Goal: Transaction & Acquisition: Purchase product/service

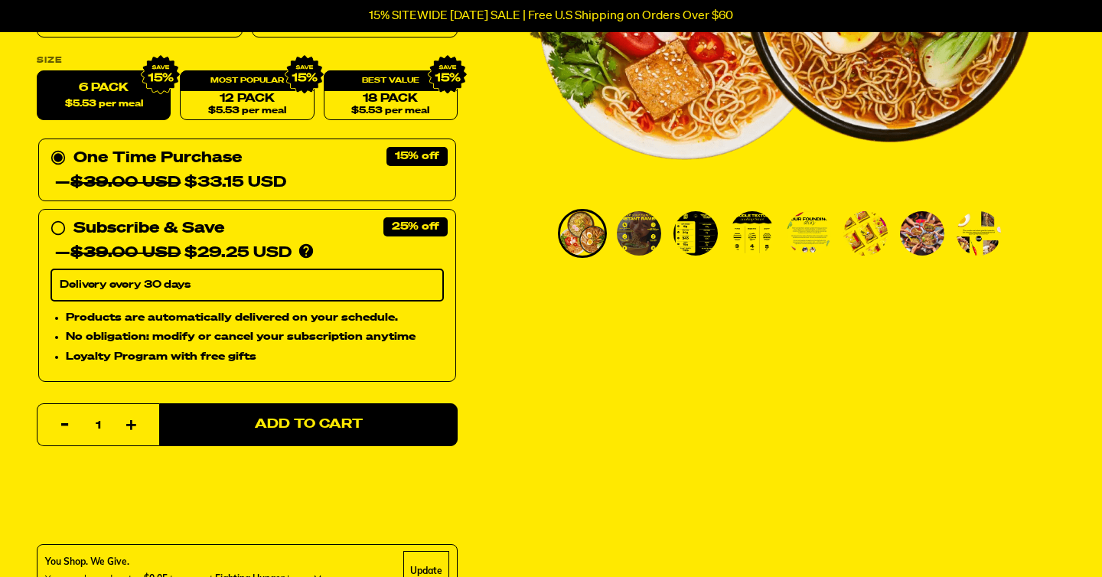
scroll to position [426, 0]
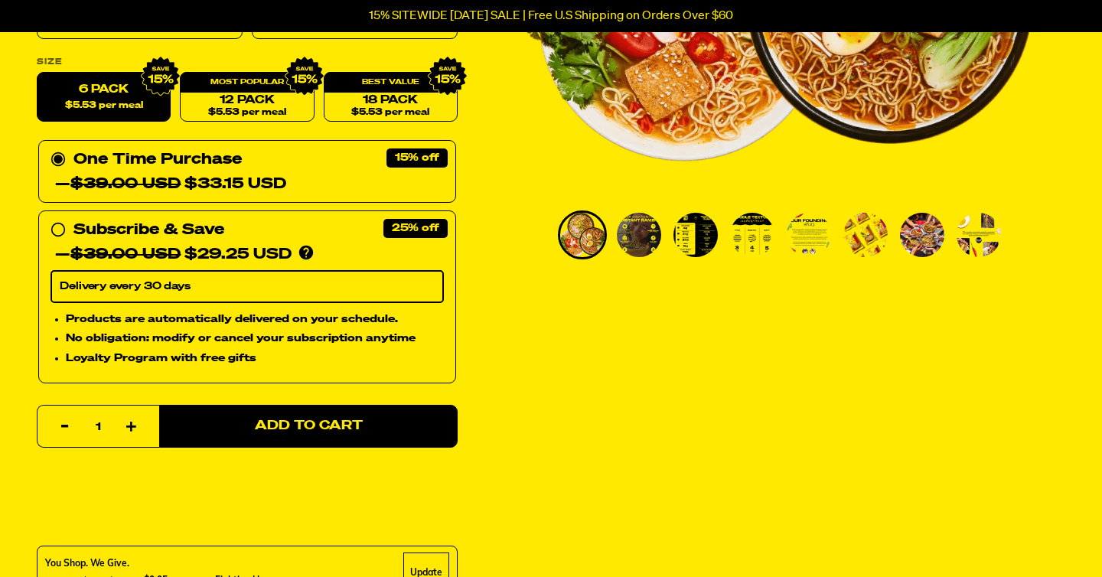
click at [647, 243] on img "Go to slide 2" at bounding box center [639, 235] width 44 height 44
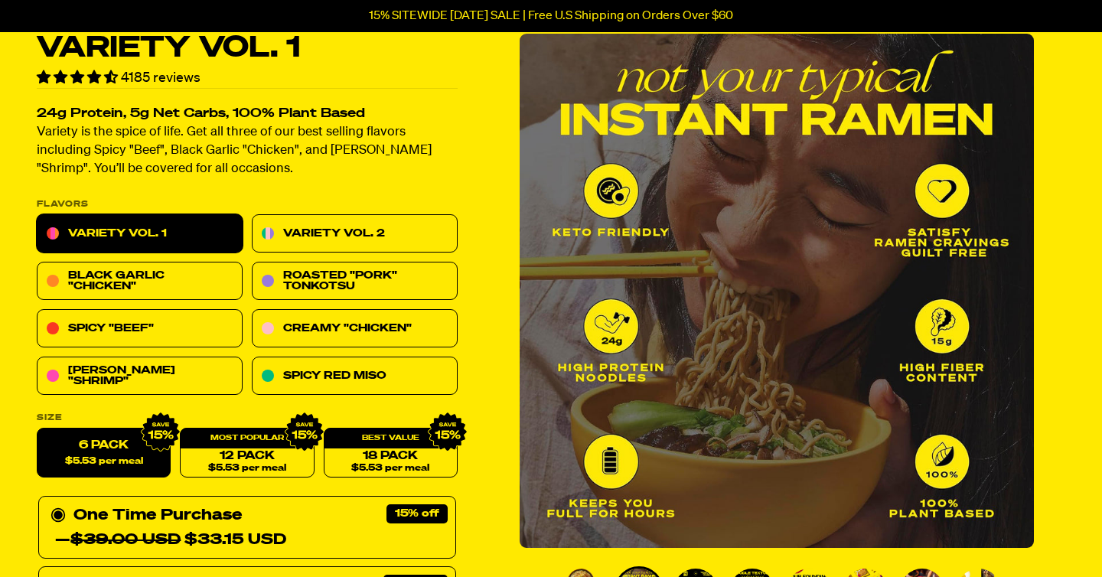
scroll to position [71, 0]
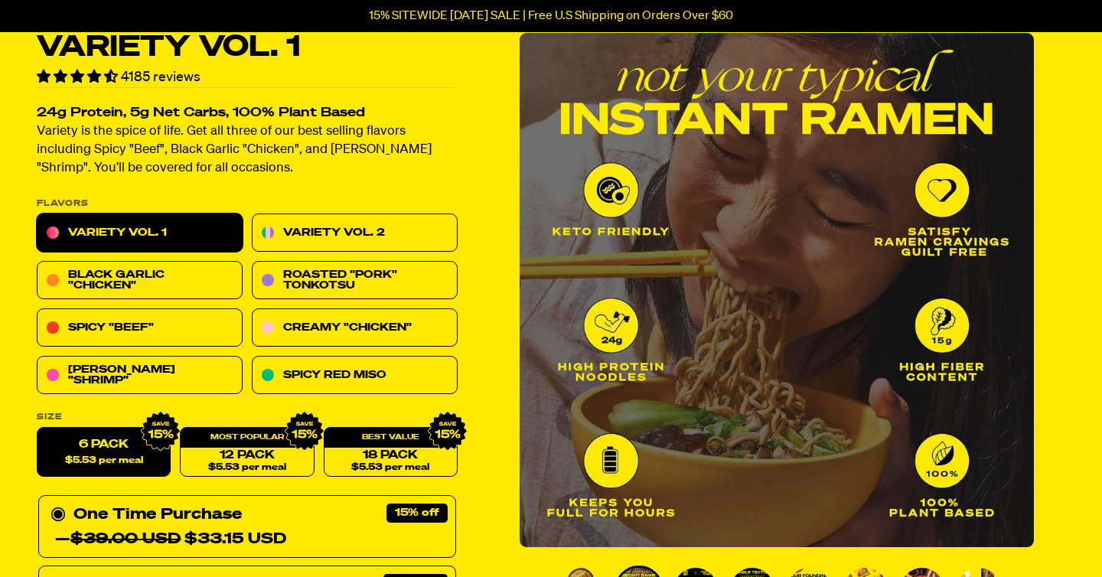
click at [986, 328] on img "2 of 8" at bounding box center [777, 290] width 514 height 514
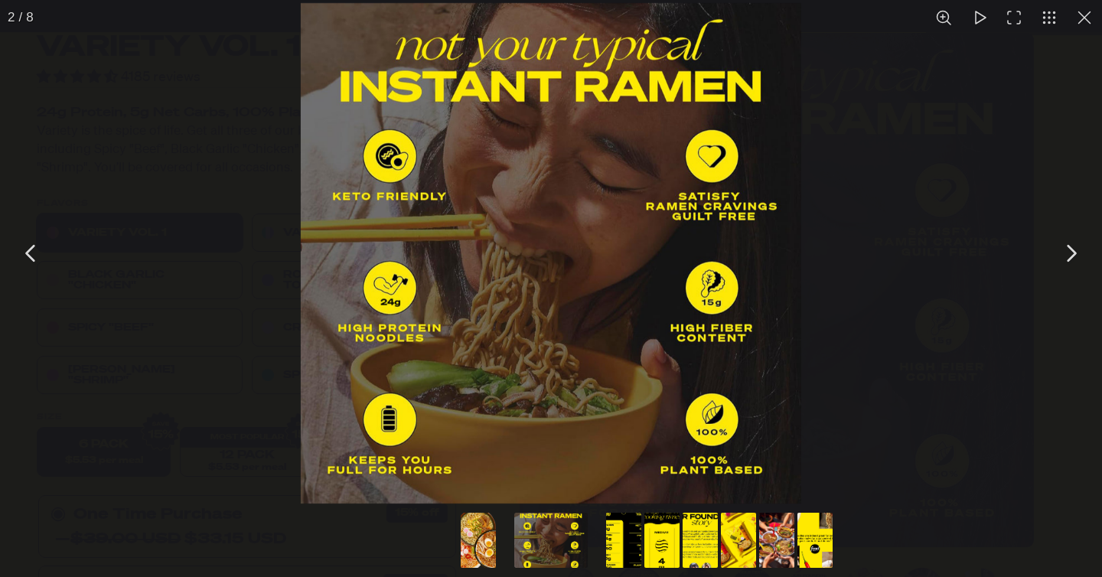
click at [1020, 266] on div "You can close this modal content with the ESC key" at bounding box center [551, 253] width 1102 height 507
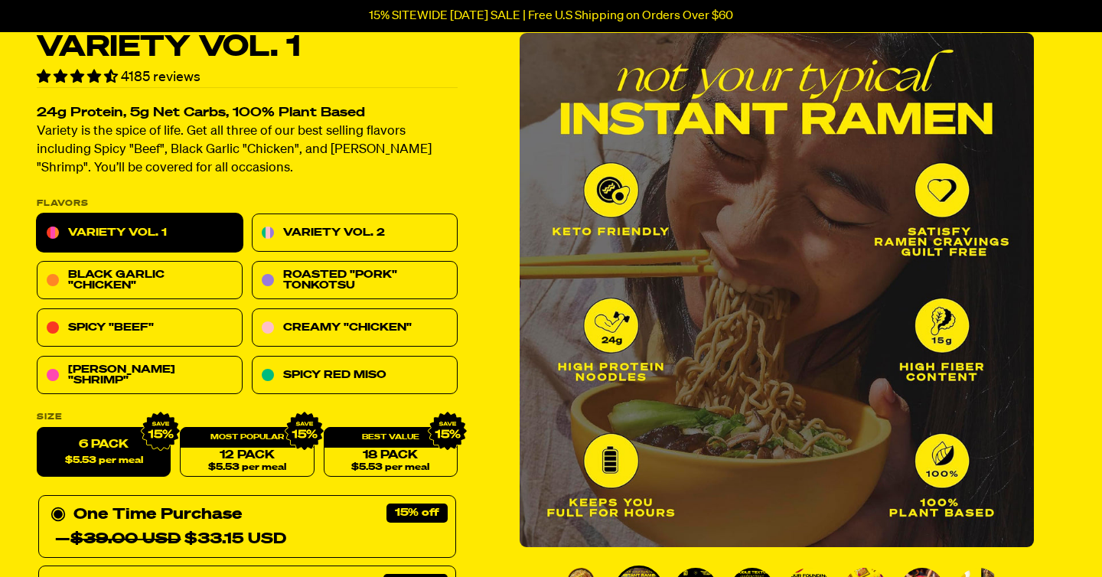
click at [1020, 280] on img "2 of 8" at bounding box center [777, 290] width 514 height 514
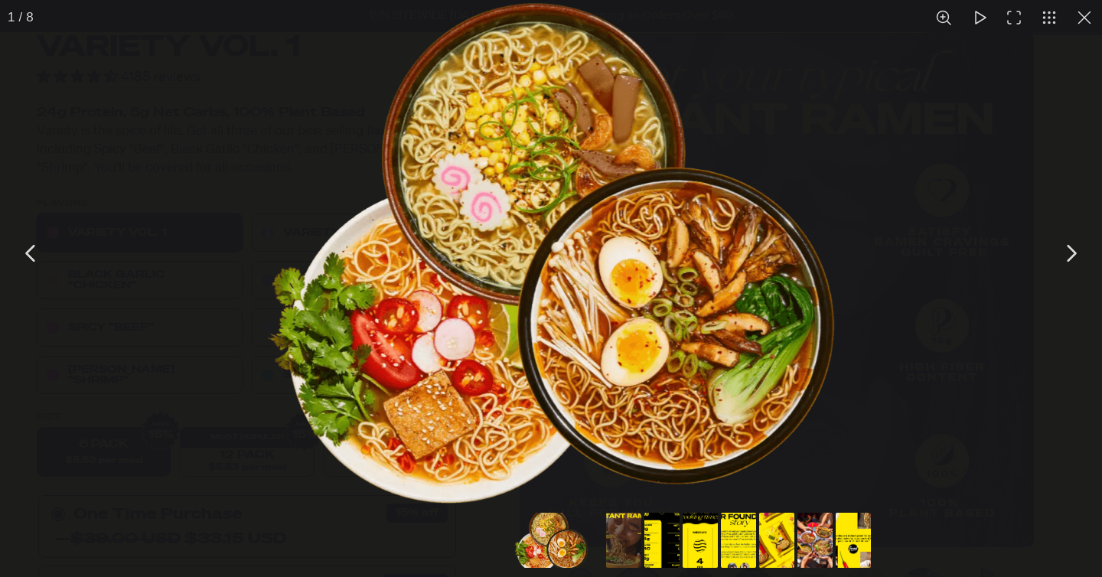
click at [1090, 30] on button "You can close this modal content with the ESC key" at bounding box center [1084, 17] width 35 height 35
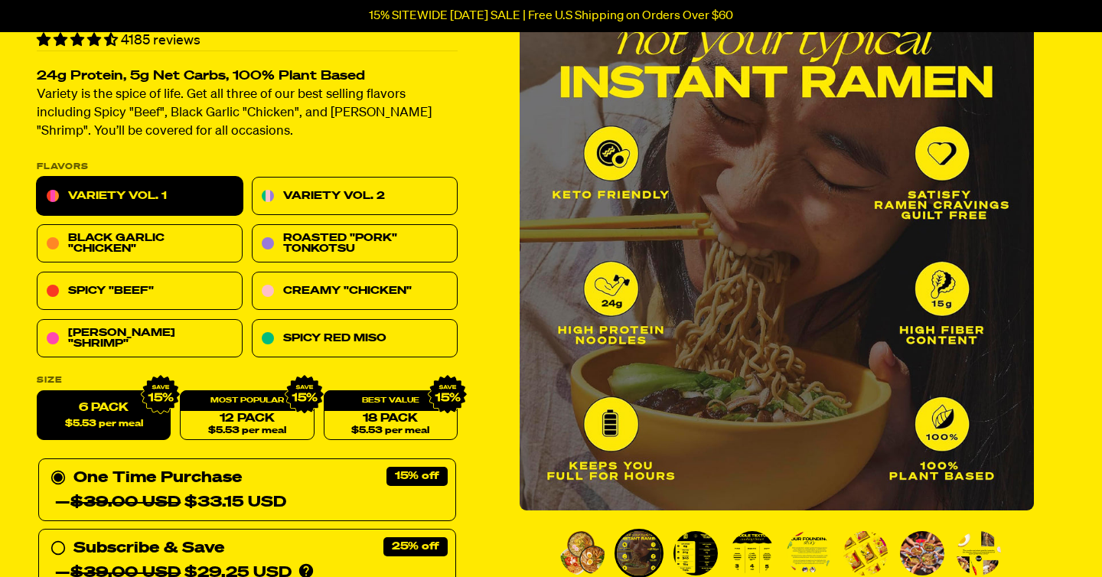
scroll to position [109, 0]
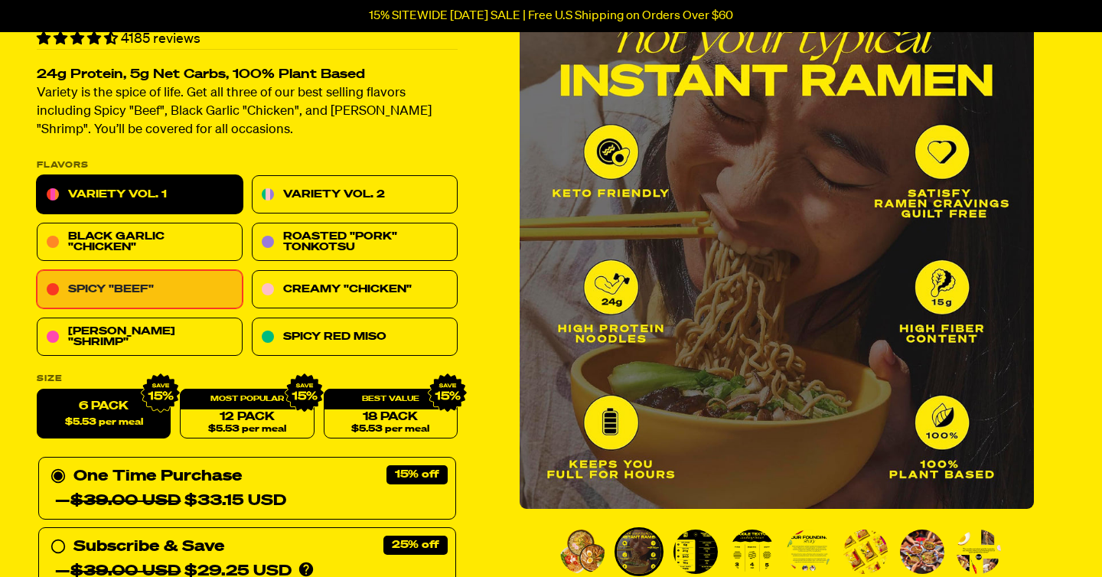
click at [187, 281] on link "Spicy "Beef"" at bounding box center [140, 290] width 206 height 38
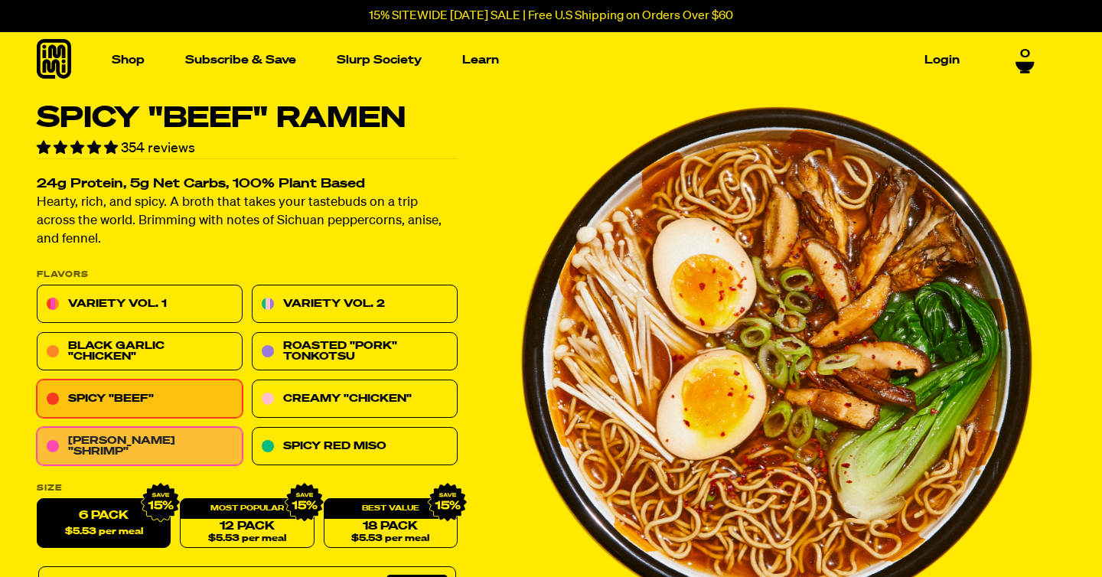
click at [146, 458] on link "[PERSON_NAME] "Shrimp"" at bounding box center [140, 447] width 206 height 38
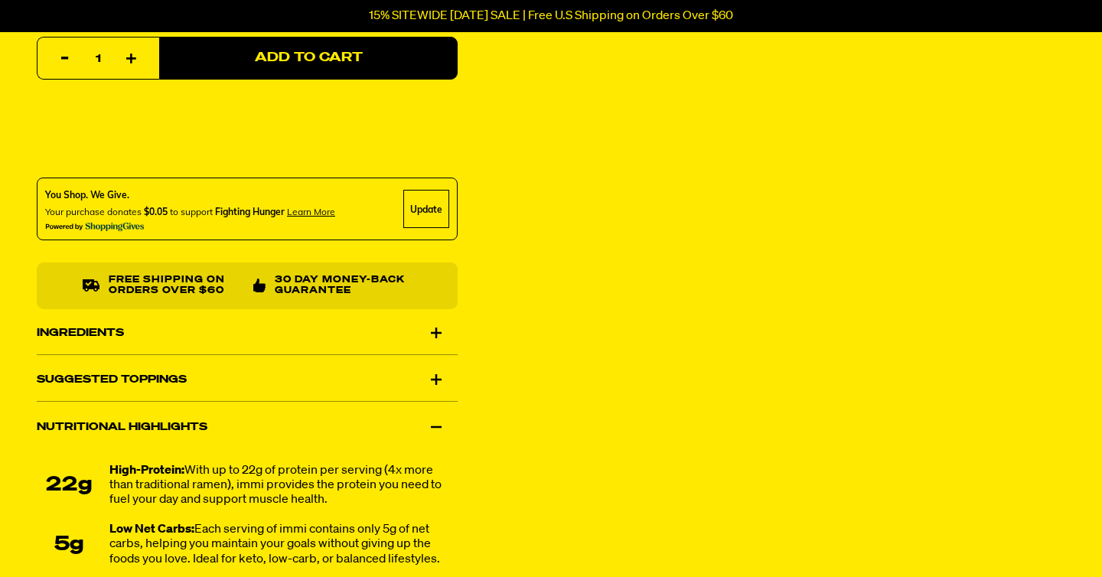
scroll to position [807, 0]
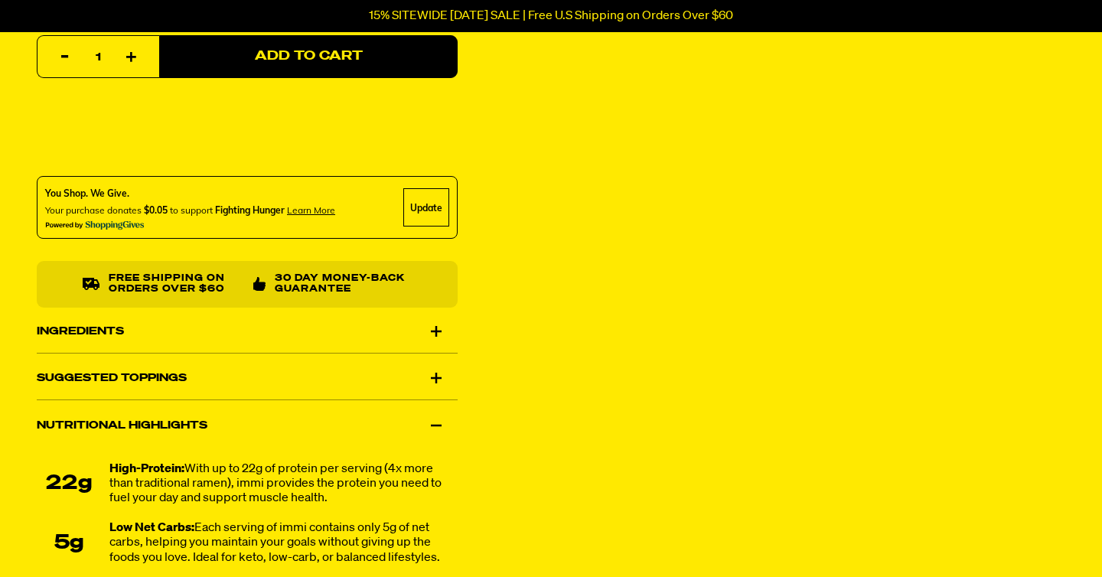
click at [230, 333] on div "Ingredients" at bounding box center [247, 331] width 421 height 43
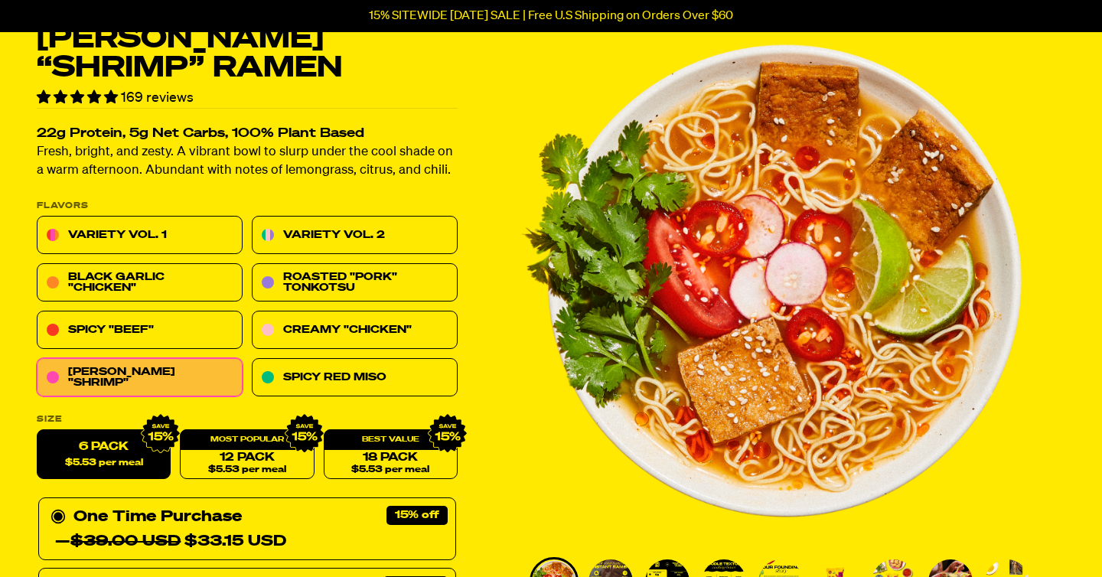
scroll to position [0, 0]
